Goal: Transaction & Acquisition: Book appointment/travel/reservation

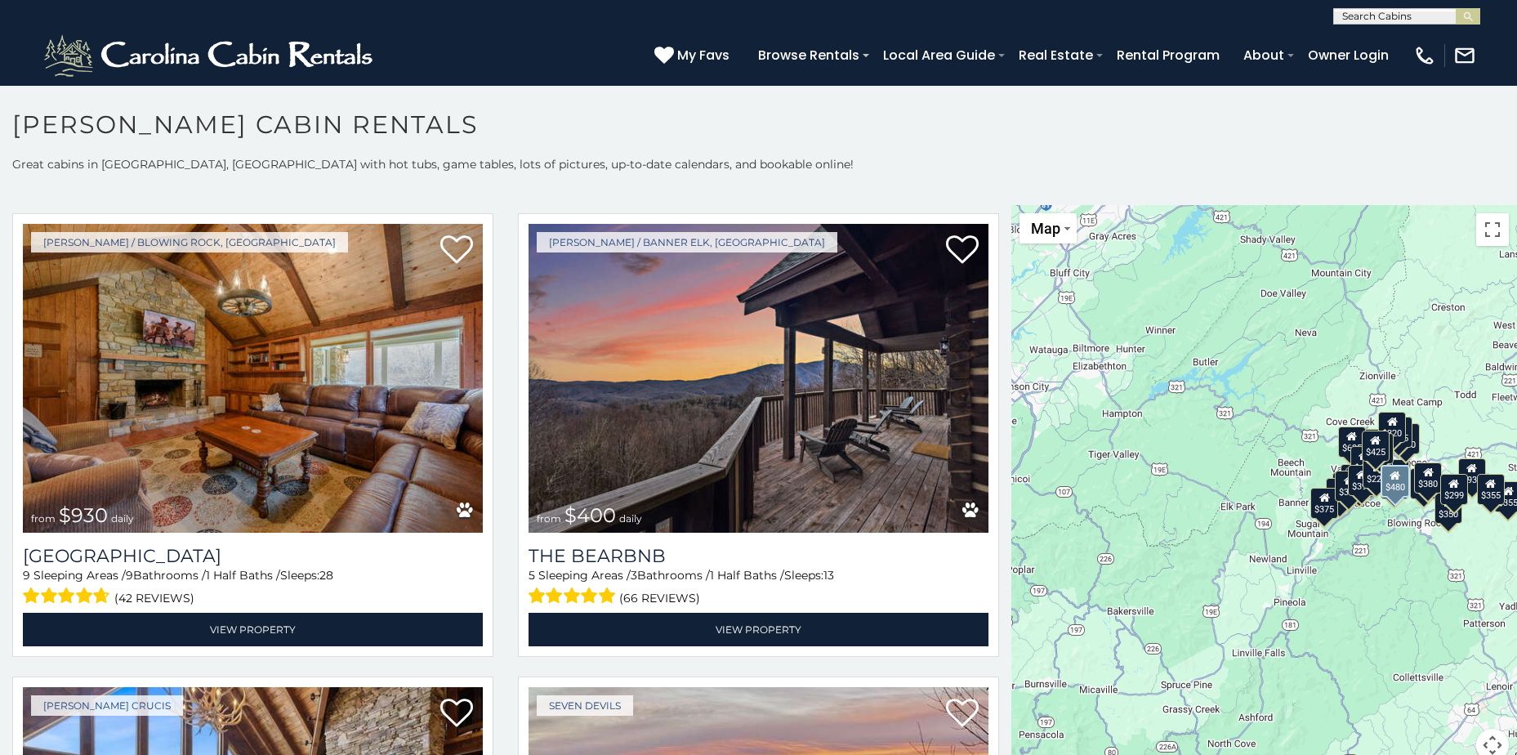
scroll to position [1960, 0]
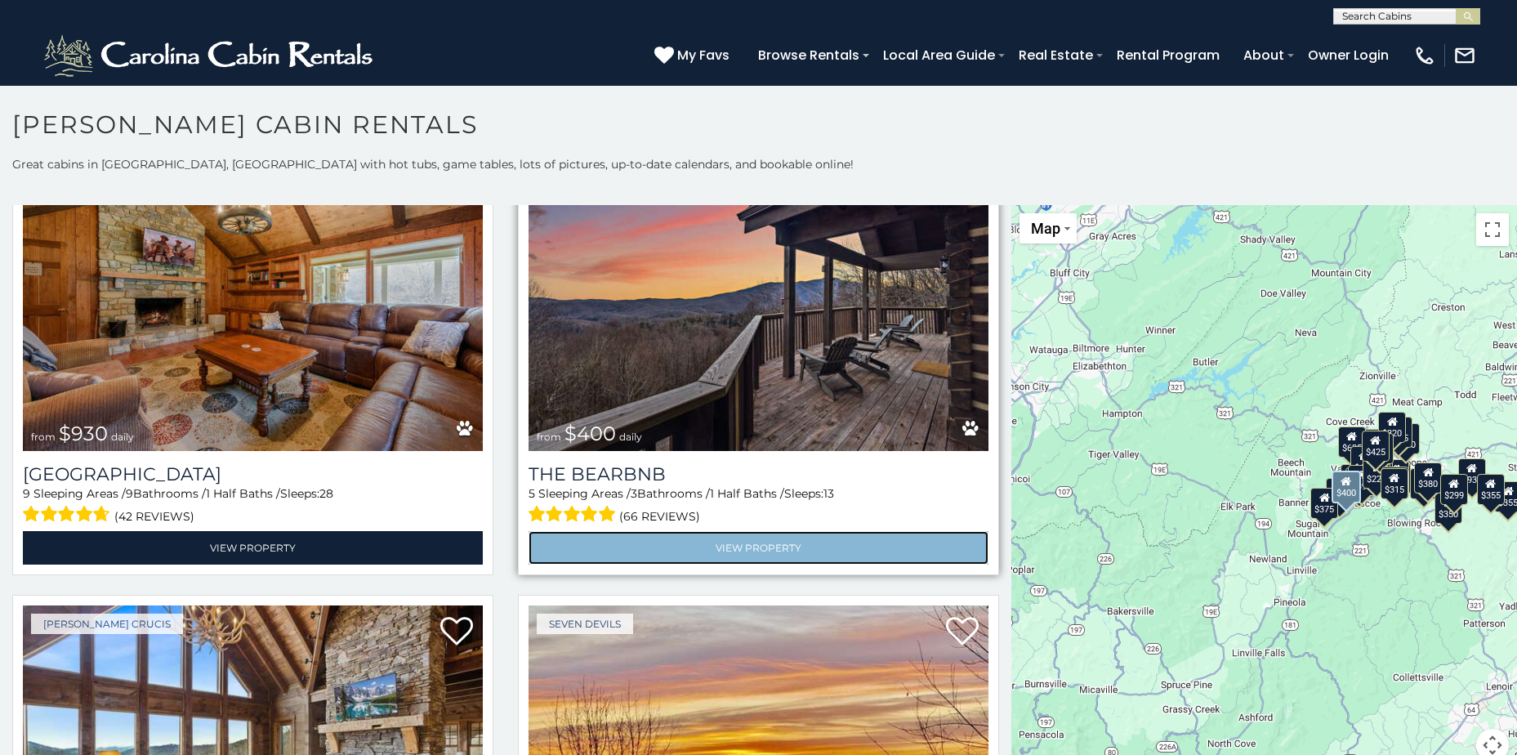
click at [686, 537] on link "View Property" at bounding box center [758, 547] width 460 height 33
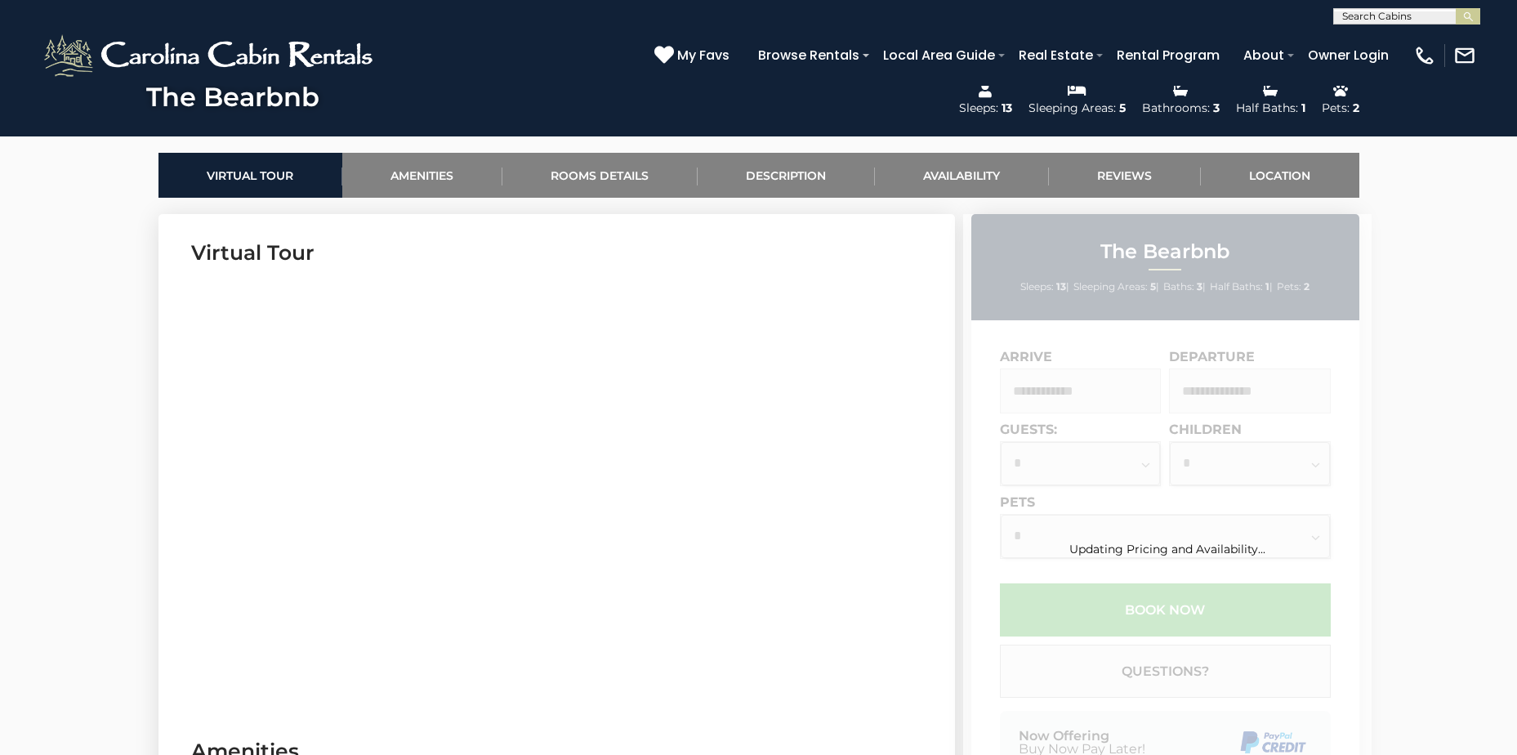
scroll to position [735, 0]
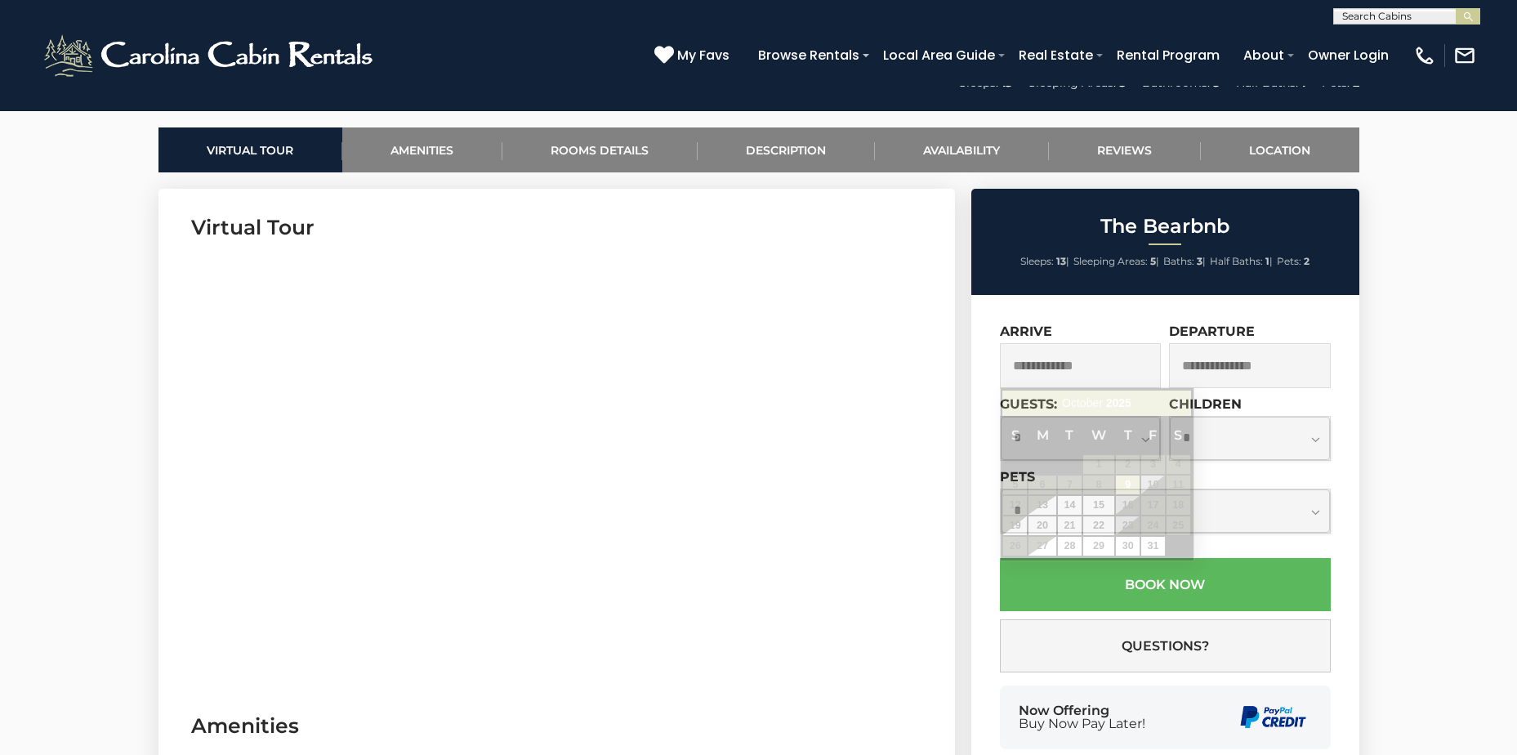
click at [1080, 366] on input "text" at bounding box center [1081, 365] width 162 height 45
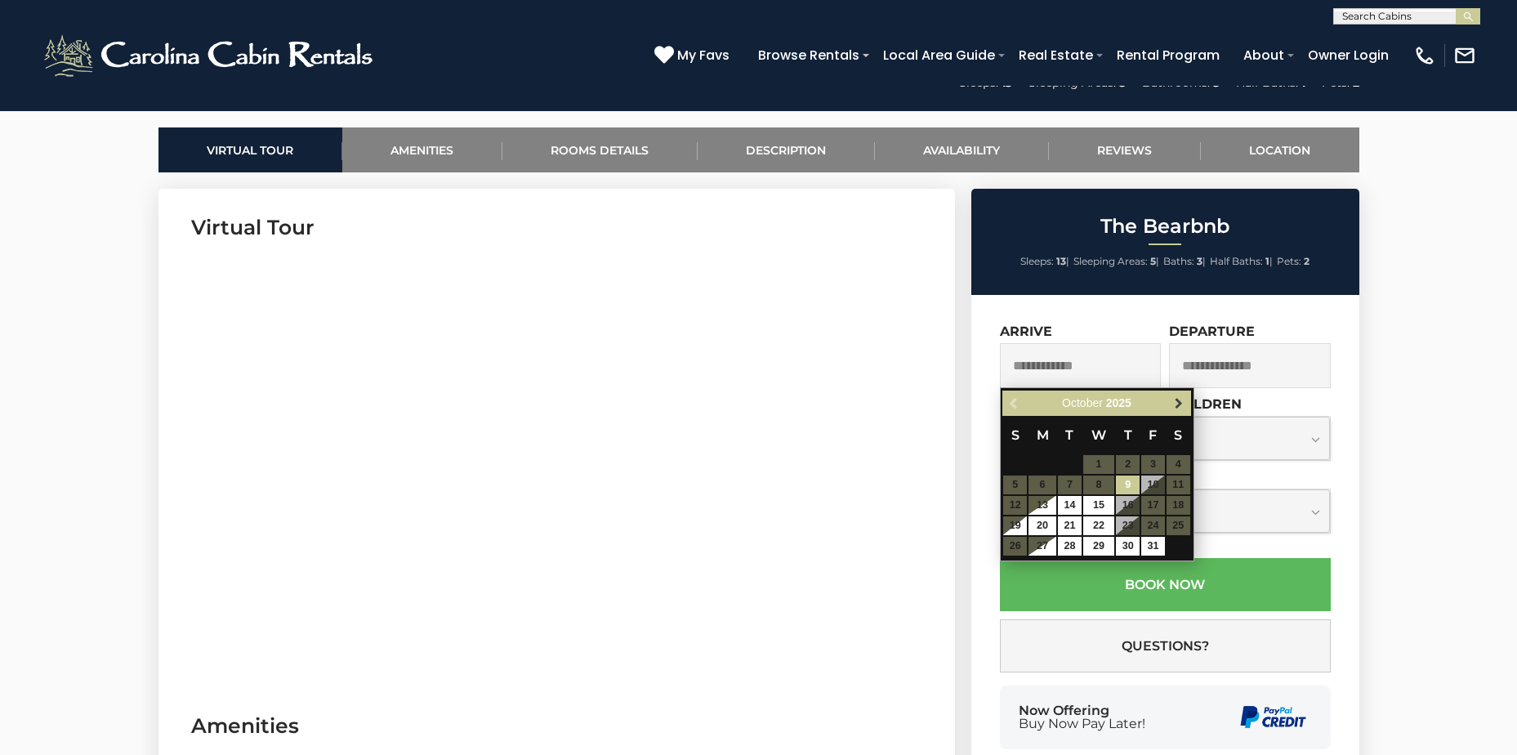
click at [1177, 402] on span "Next" at bounding box center [1178, 403] width 13 height 13
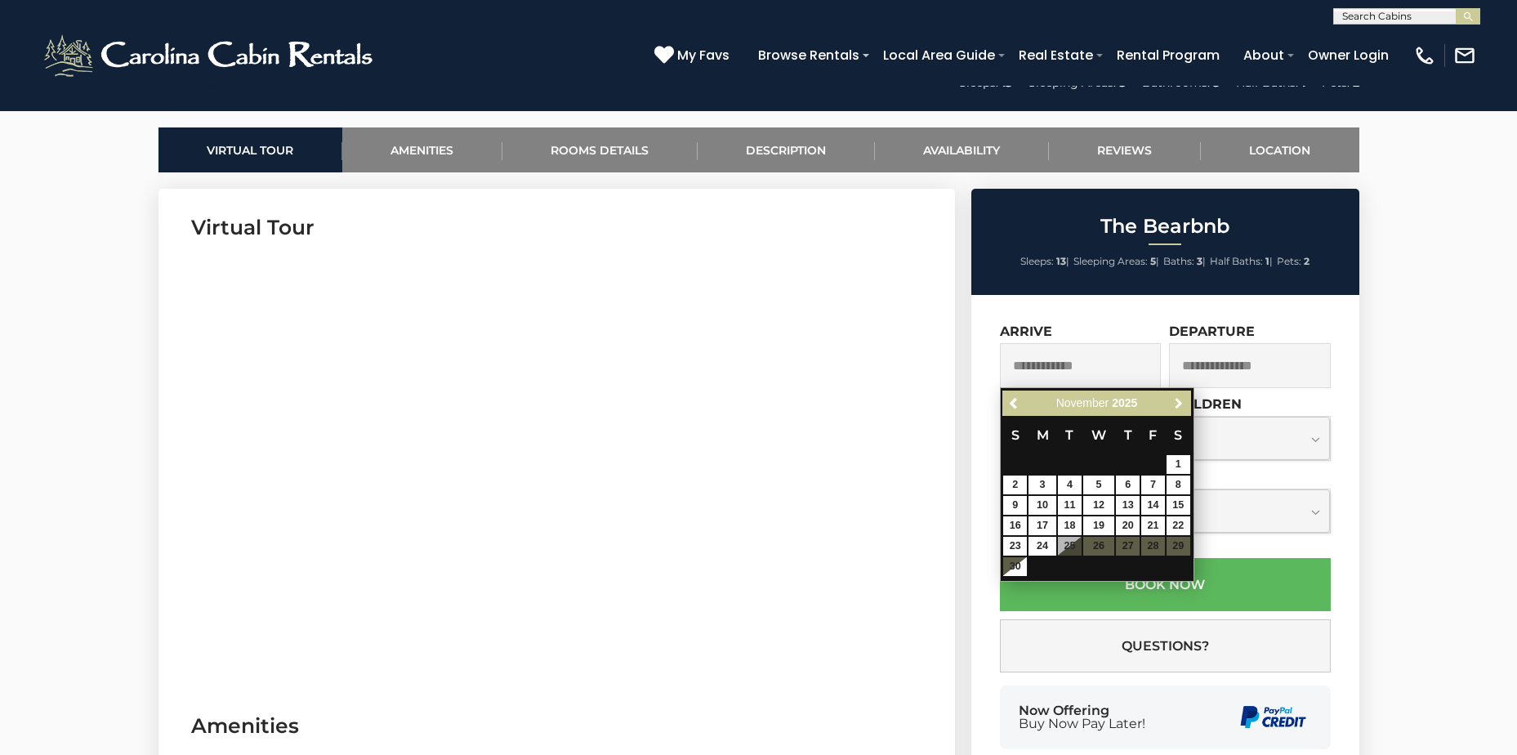
click at [1177, 402] on span "Next" at bounding box center [1178, 403] width 13 height 13
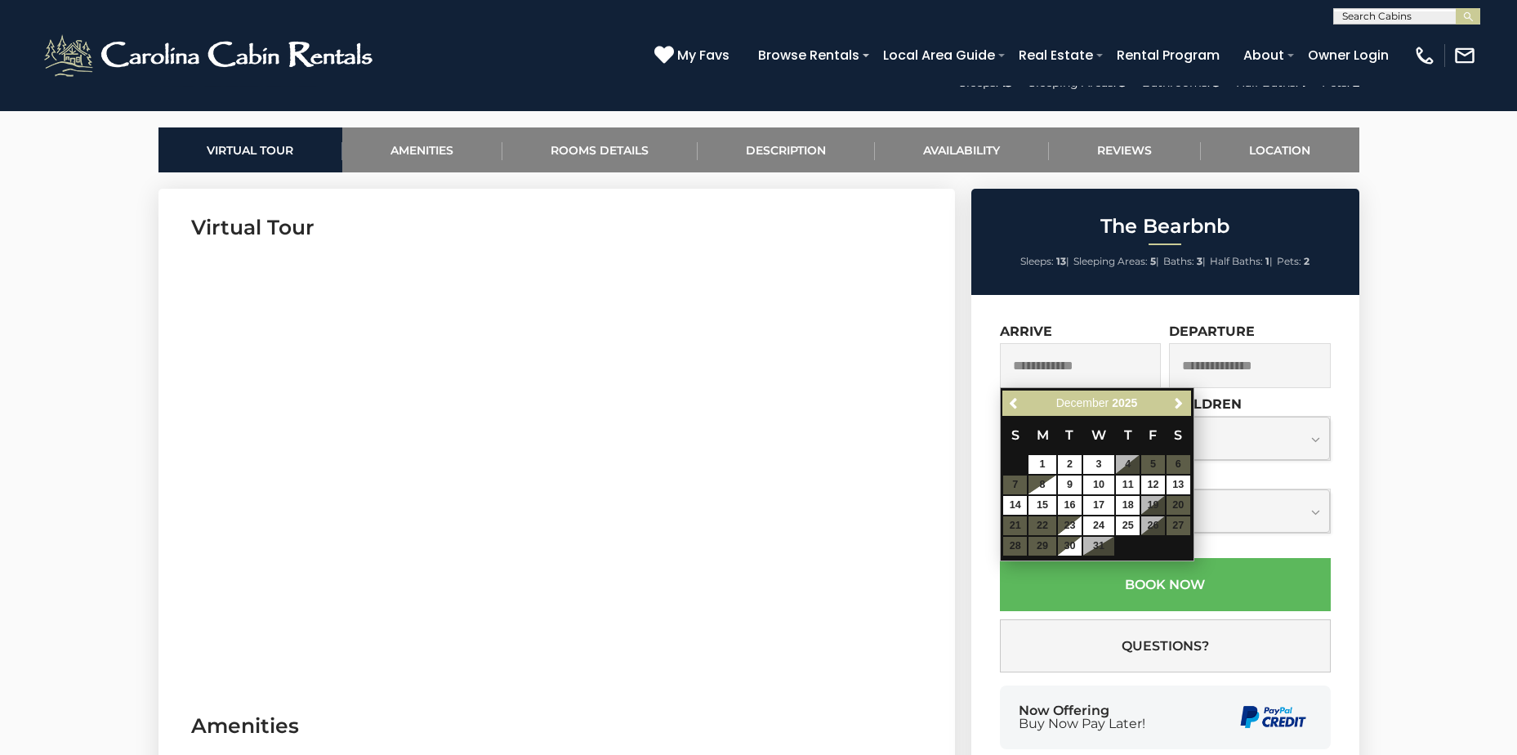
click at [1174, 527] on table "S M T W T F S 1 2 3 4 5 6 7 8 9 10 11 12 13 14 15 16 17 18 19 20 21 22 23 24 25…" at bounding box center [1096, 486] width 188 height 140
click at [1137, 528] on link "25" at bounding box center [1128, 525] width 24 height 19
type input "**********"
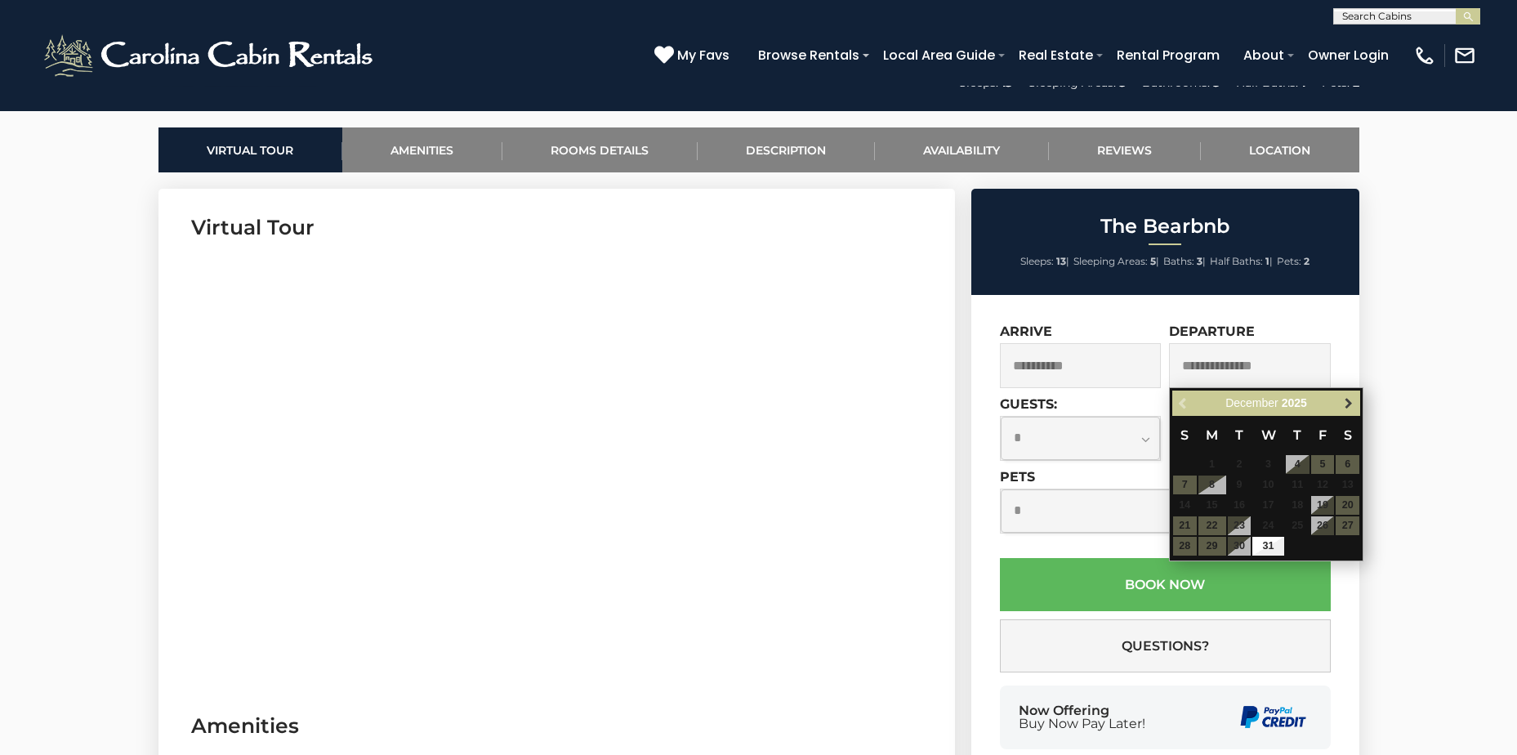
click at [1348, 405] on span "Next" at bounding box center [1348, 403] width 13 height 13
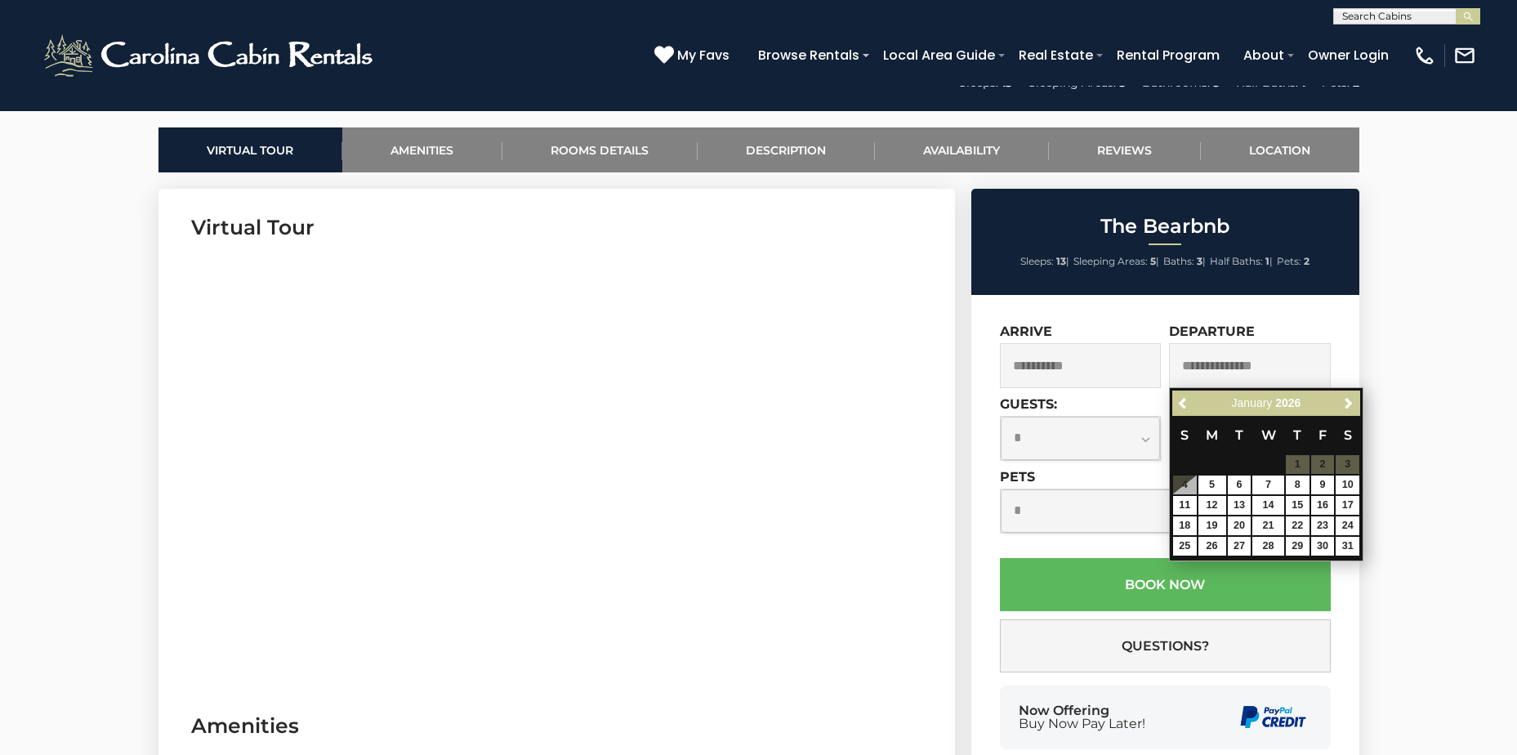
click at [1353, 467] on table "S M T W T F S 1 2 3 4 5 6 7 8 9 10 11 12 13 14 15 16 17 18 19 20 21 22 23 24 25…" at bounding box center [1266, 486] width 188 height 140
click at [1347, 466] on table "S M T W T F S 1 2 3 4 5 6 7 8 9 10 11 12 13 14 15 16 17 18 19 20 21 22 23 24 25…" at bounding box center [1266, 486] width 188 height 140
